Goal: Task Accomplishment & Management: Use online tool/utility

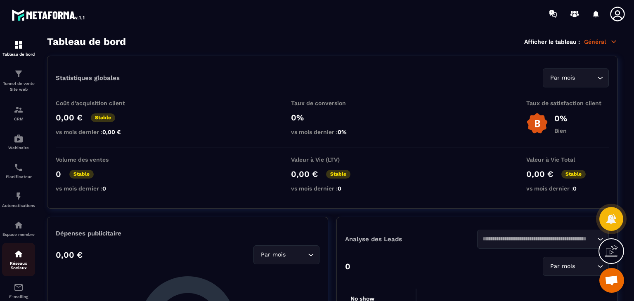
scroll to position [51, 0]
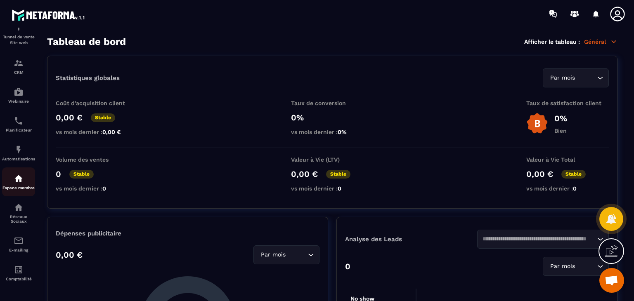
click at [18, 180] on img at bounding box center [19, 179] width 10 height 10
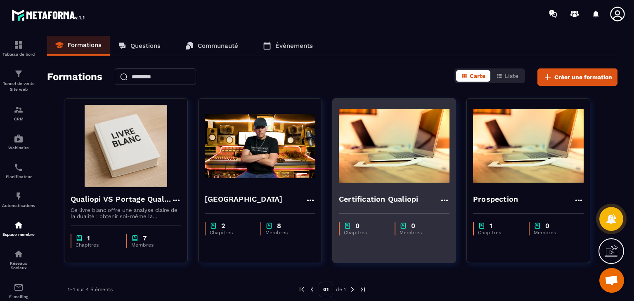
click at [352, 145] on img at bounding box center [394, 146] width 111 height 83
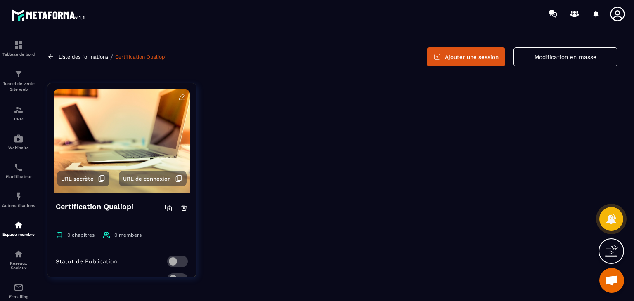
click at [450, 56] on button "Ajouter une session" at bounding box center [466, 56] width 78 height 19
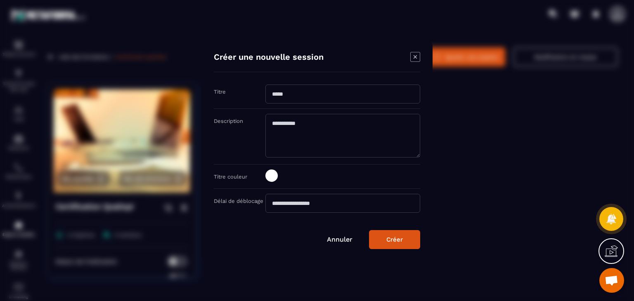
click at [490, 235] on div "Modal window" at bounding box center [317, 150] width 634 height 301
click at [345, 243] on link "Annuler" at bounding box center [340, 240] width 26 height 8
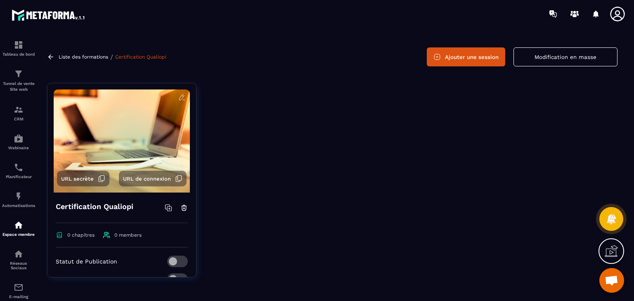
scroll to position [131, 0]
